Goal: Transaction & Acquisition: Purchase product/service

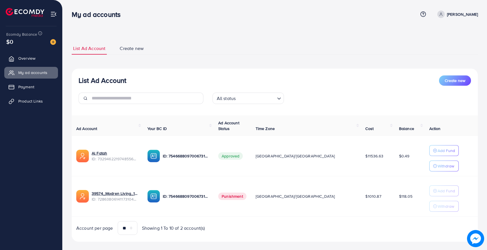
click at [50, 43] on div at bounding box center [51, 41] width 10 height 7
click at [53, 43] on img at bounding box center [53, 42] width 6 height 6
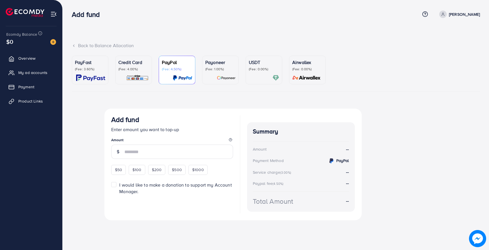
click at [92, 71] on p "(Fee: 3.60%)" at bounding box center [90, 69] width 30 height 5
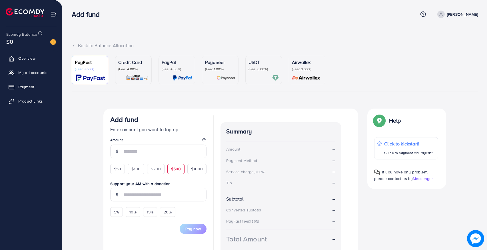
click at [179, 169] on span "$500" at bounding box center [176, 169] width 10 height 6
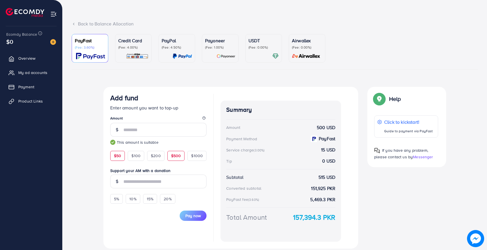
scroll to position [29, 0]
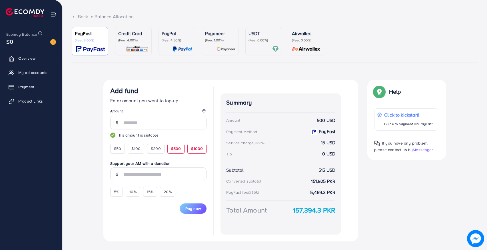
click at [193, 151] on span "$1000" at bounding box center [197, 149] width 12 height 6
click at [176, 149] on span "$500" at bounding box center [176, 149] width 10 height 6
click at [126, 124] on input "***" at bounding box center [164, 123] width 83 height 14
type input "***"
click at [88, 141] on div "Currency Code: Merchant ID: Merchant Name: Token: Success URL: Failure URL: Che…" at bounding box center [275, 163] width 406 height 166
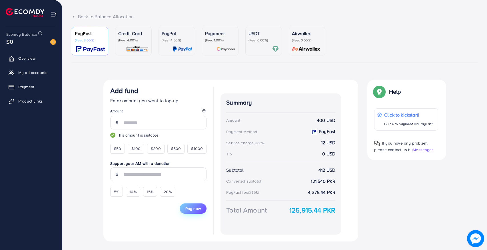
click at [189, 208] on span "Pay now" at bounding box center [192, 209] width 15 height 6
